Goal: Ask a question

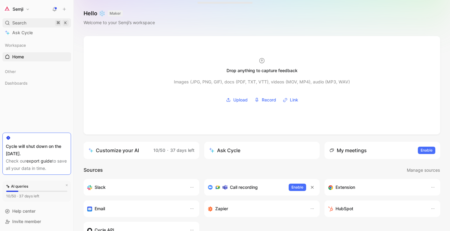
click at [34, 24] on div "Search ⌘ K" at bounding box center [36, 22] width 69 height 9
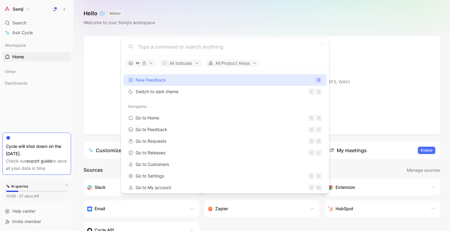
click at [33, 30] on body "Semji Search ⌘ K Ask Cycle Workspace Home G then H Other Dashboards To pick up …" at bounding box center [225, 115] width 450 height 231
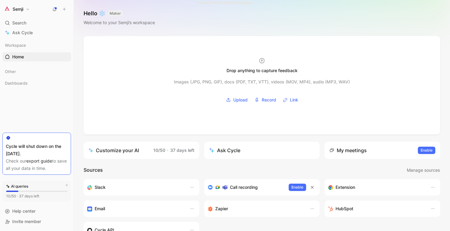
click at [33, 30] on link "Ask Cycle" at bounding box center [36, 32] width 69 height 9
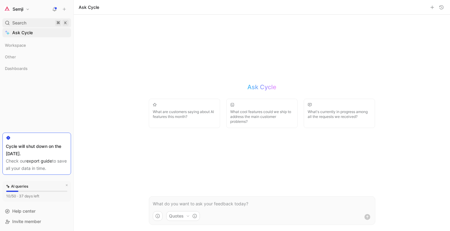
click at [33, 23] on div "Search ⌘ K" at bounding box center [36, 22] width 69 height 9
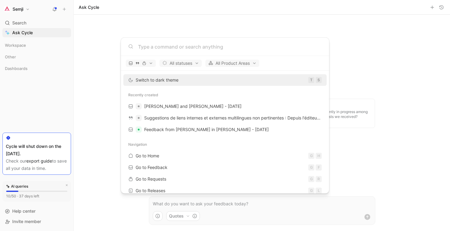
click at [33, 56] on body "Semji Search ⌘ K Ask Cycle Workspace Other Dashboards To pick up a draggable it…" at bounding box center [225, 115] width 450 height 231
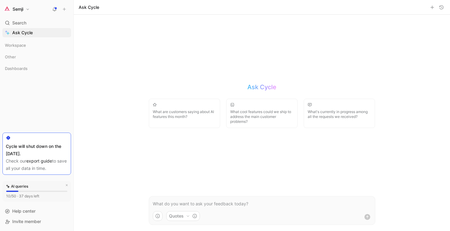
click at [28, 73] on div "Dashboards" at bounding box center [36, 69] width 69 height 11
click at [28, 71] on div "Dashboards" at bounding box center [36, 68] width 69 height 9
click at [28, 48] on div "Workspace" at bounding box center [36, 45] width 69 height 9
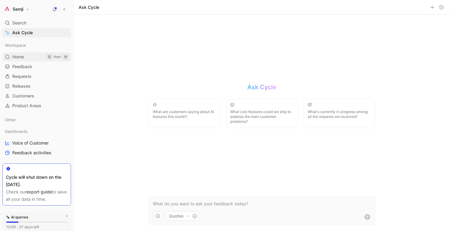
click at [28, 58] on link "Home G then H" at bounding box center [36, 56] width 69 height 9
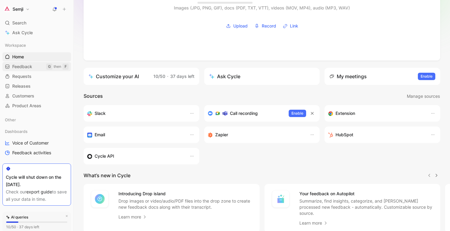
click at [30, 64] on span "Feedback" at bounding box center [22, 67] width 20 height 6
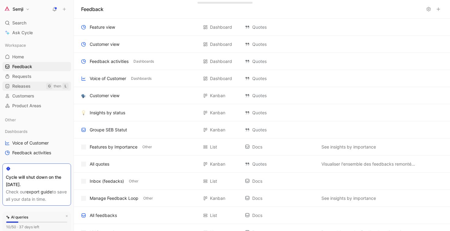
click at [29, 89] on link "Releases G then L" at bounding box center [36, 86] width 69 height 9
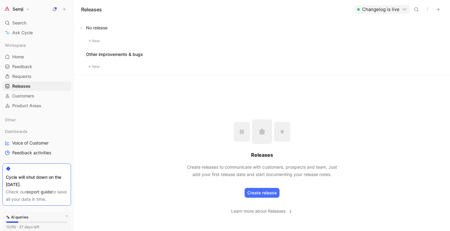
click at [39, 115] on div "Workspace Home G then H Feedback G then F Requests G then R Releases G then L C…" at bounding box center [36, 102] width 69 height 122
click at [39, 100] on link "Customers" at bounding box center [36, 95] width 69 height 9
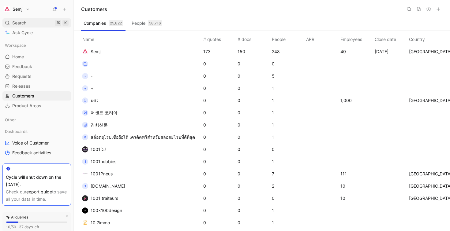
click at [31, 25] on div "Search ⌘ K" at bounding box center [36, 22] width 69 height 9
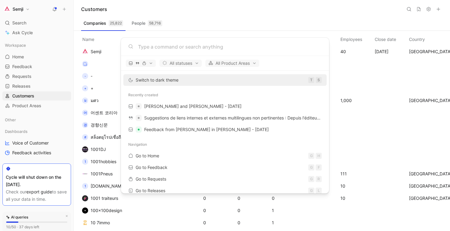
click at [34, 28] on body "Semji Search ⌘ K Ask Cycle Workspace Home G then H Feedback G then F Requests G…" at bounding box center [225, 115] width 450 height 231
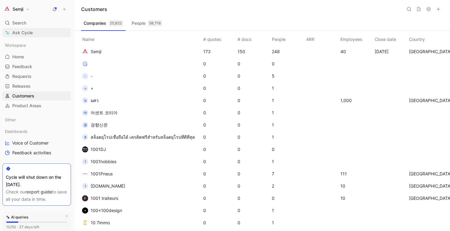
click at [32, 31] on span "Ask Cycle" at bounding box center [22, 32] width 20 height 7
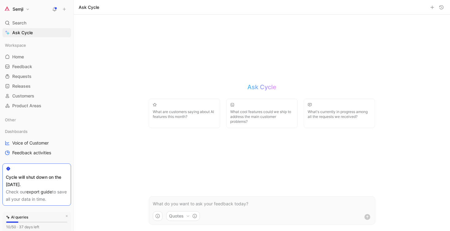
click at [182, 206] on p at bounding box center [262, 203] width 218 height 7
click at [216, 203] on p "looking for the latest audio recording with Acadomia" at bounding box center [262, 203] width 218 height 7
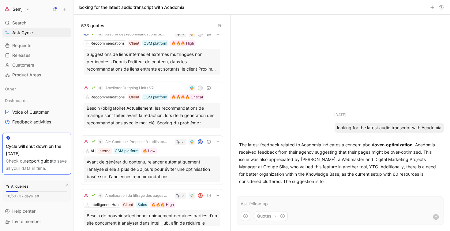
scroll to position [6, 0]
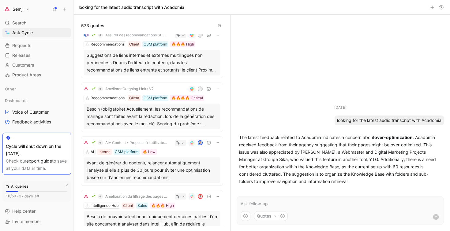
click at [262, 146] on p "The latest feedback related to Acadomia indicates a concern about over-optimiza…" at bounding box center [340, 159] width 202 height 51
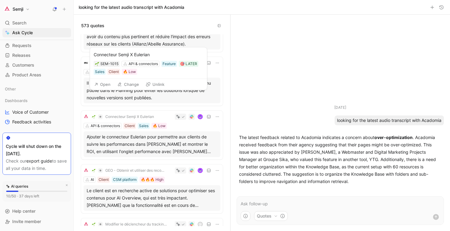
scroll to position [251, 0]
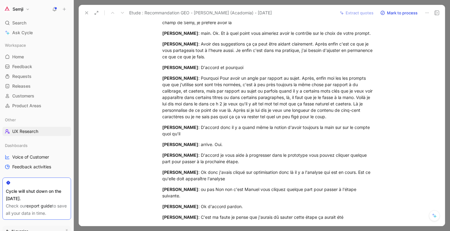
scroll to position [2607, 0]
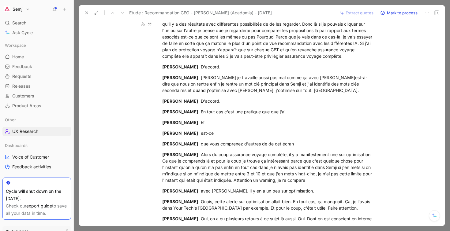
click at [82, 10] on button at bounding box center [86, 13] width 9 height 9
